Goal: Transaction & Acquisition: Obtain resource

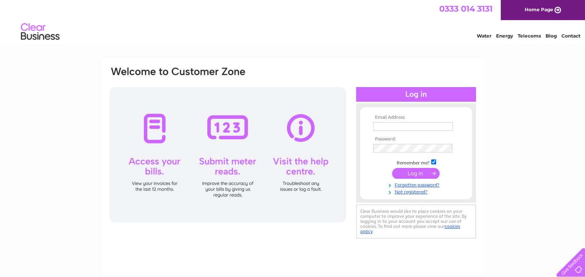
type input "rayhughes@mpmuk.com"
click at [418, 173] on input "submit" at bounding box center [416, 173] width 48 height 11
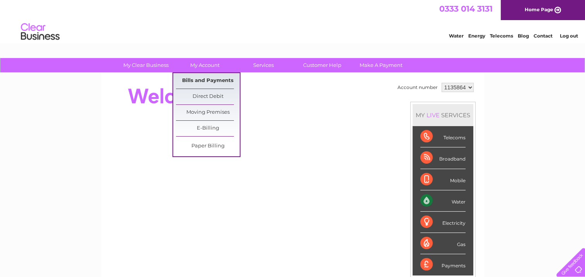
click at [213, 82] on link "Bills and Payments" at bounding box center [208, 80] width 64 height 15
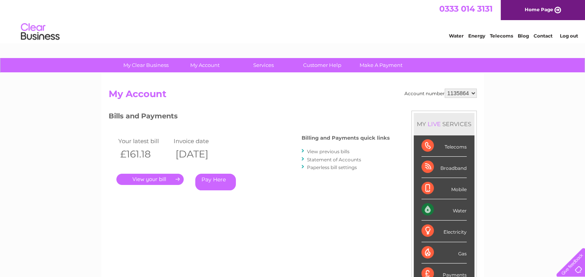
click at [151, 180] on link "." at bounding box center [149, 178] width 67 height 11
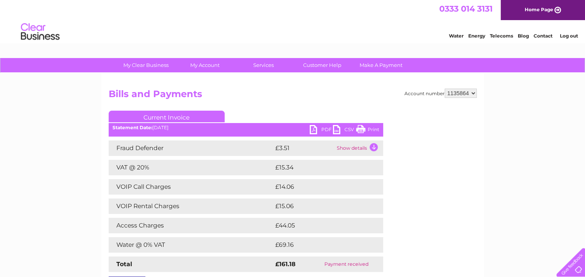
click at [323, 128] on link "PDF" at bounding box center [320, 130] width 23 height 11
